Goal: Task Accomplishment & Management: Use online tool/utility

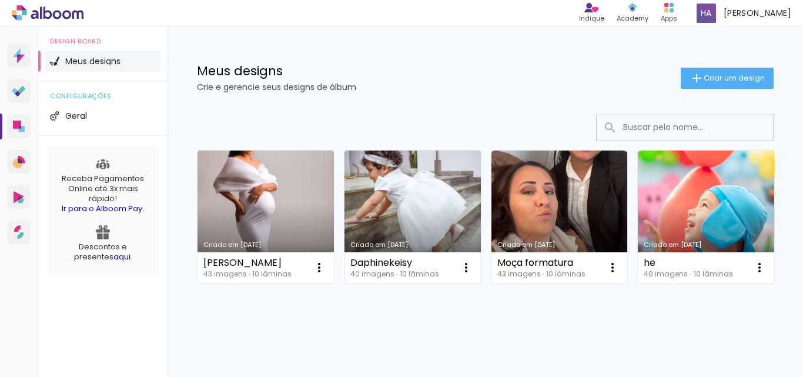
click at [380, 222] on link "Criado em [DATE]" at bounding box center [412, 216] width 136 height 133
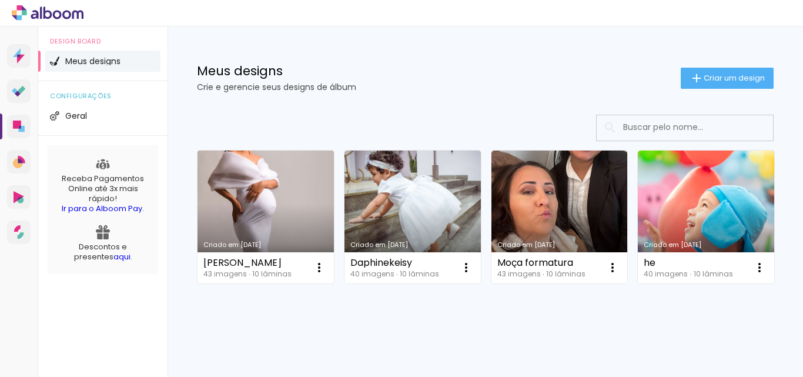
click at [279, 208] on link "Criado em [DATE]" at bounding box center [265, 216] width 136 height 133
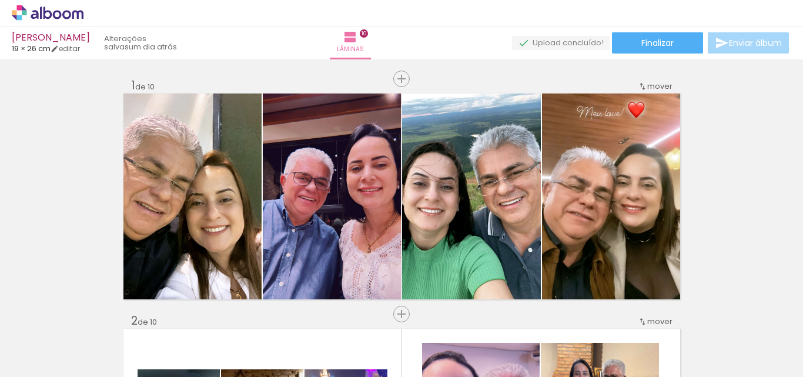
scroll to position [0, 1251]
click at [46, 38] on div "Laire Pereira" at bounding box center [51, 38] width 78 height 11
click at [56, 7] on icon at bounding box center [48, 12] width 72 height 15
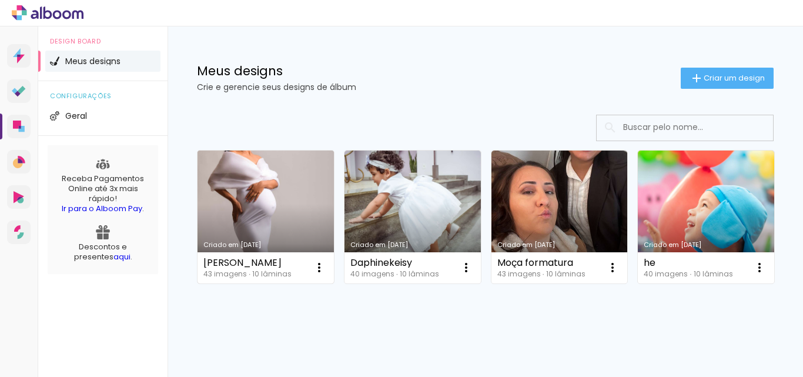
click at [274, 202] on link "Criado em [DATE]" at bounding box center [265, 216] width 136 height 133
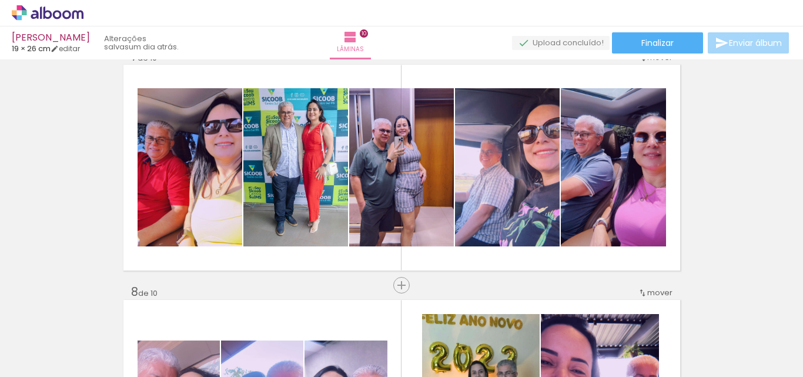
scroll to position [1528, 0]
